Goal: Information Seeking & Learning: Understand process/instructions

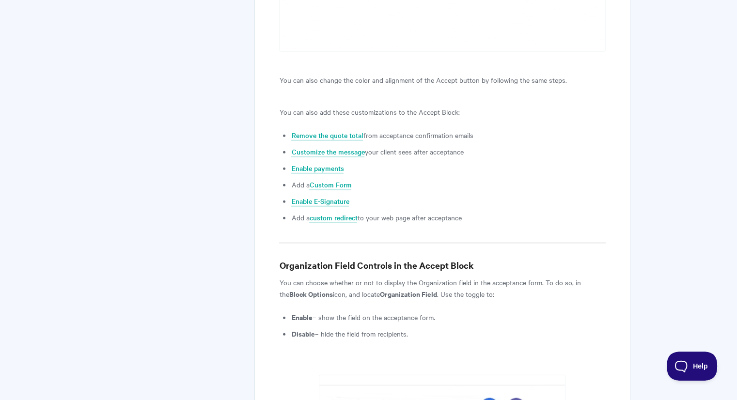
scroll to position [2256, 0]
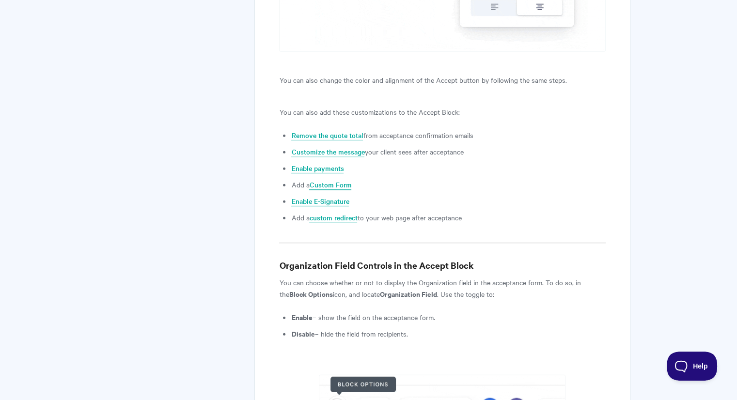
click at [333, 185] on link "Custom Form" at bounding box center [330, 185] width 42 height 11
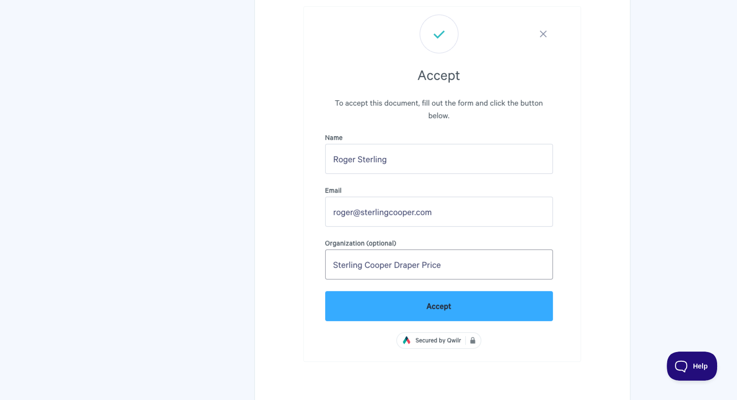
scroll to position [3962, 0]
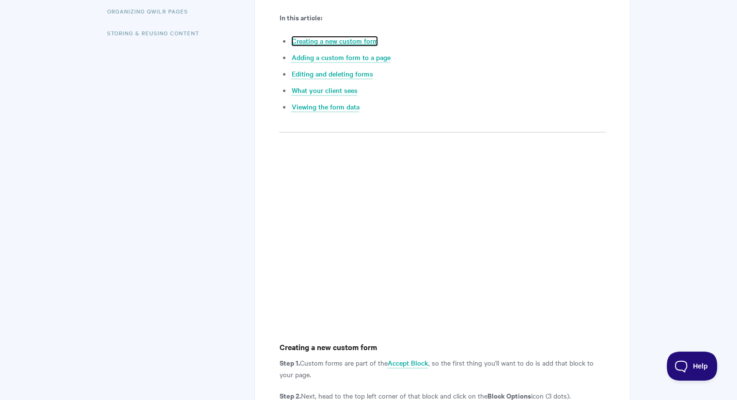
scroll to position [346, 0]
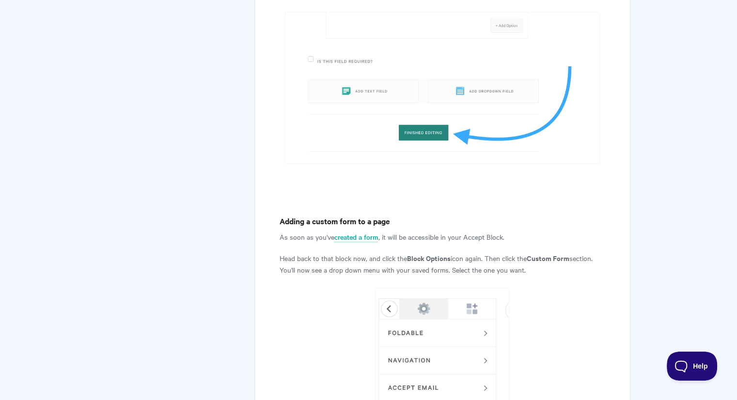
scroll to position [2284, 0]
click at [366, 232] on link "created a form" at bounding box center [356, 237] width 44 height 11
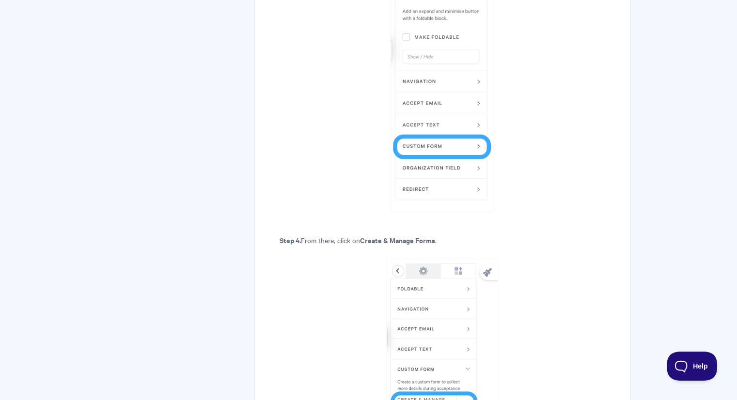
scroll to position [943, 0]
